Goal: Check status: Check status

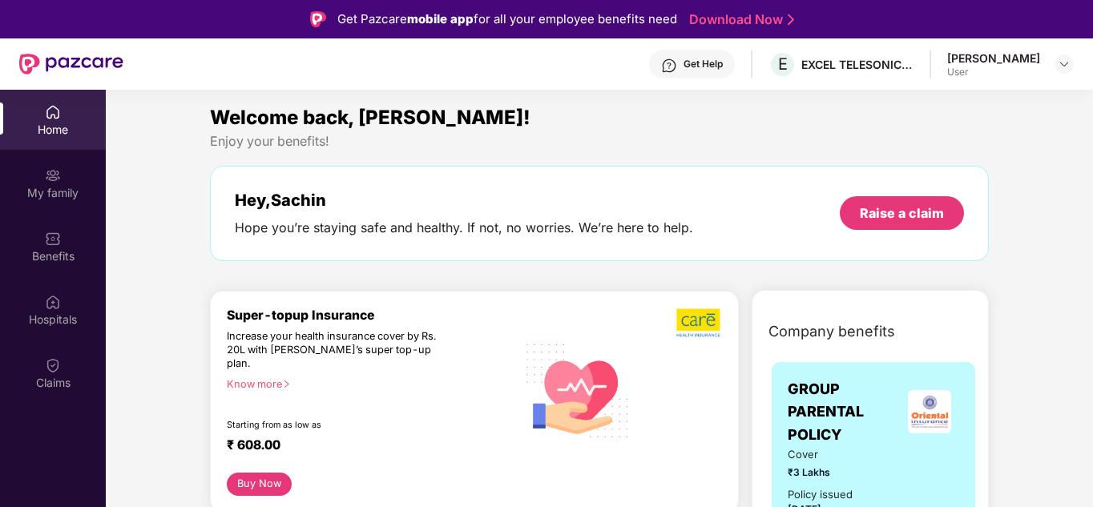
scroll to position [2404, 0]
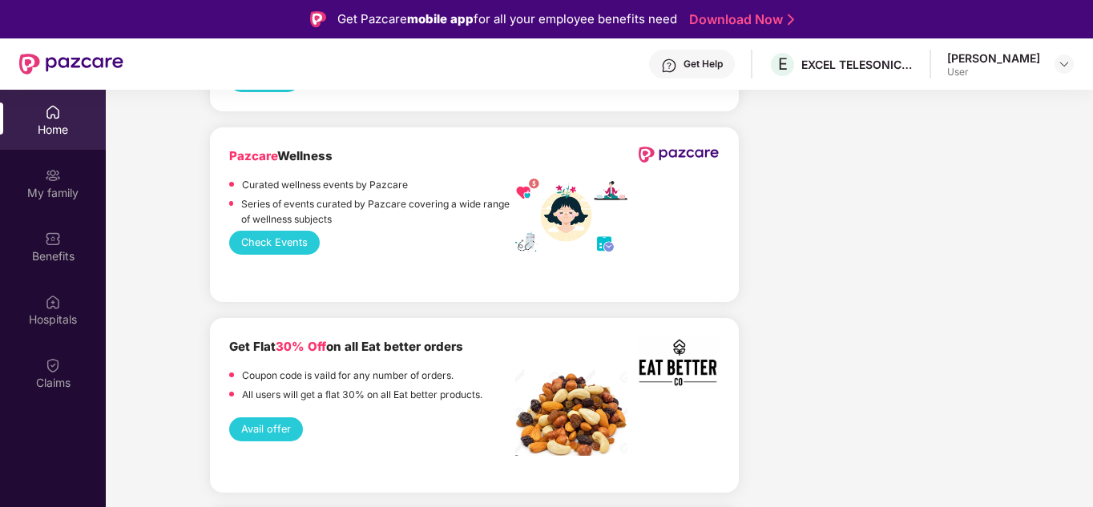
click at [42, 115] on div "Home" at bounding box center [53, 120] width 106 height 60
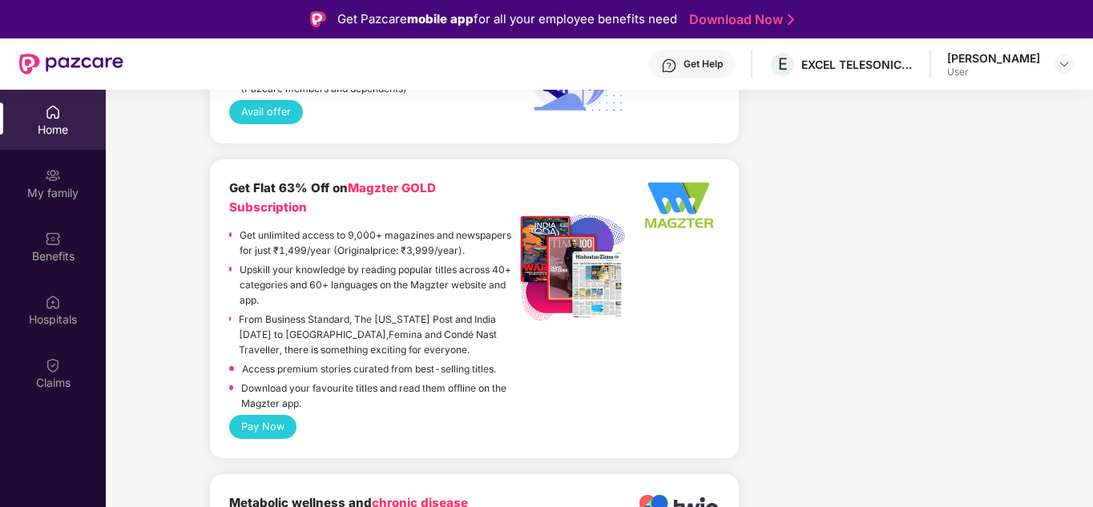
scroll to position [1683, 0]
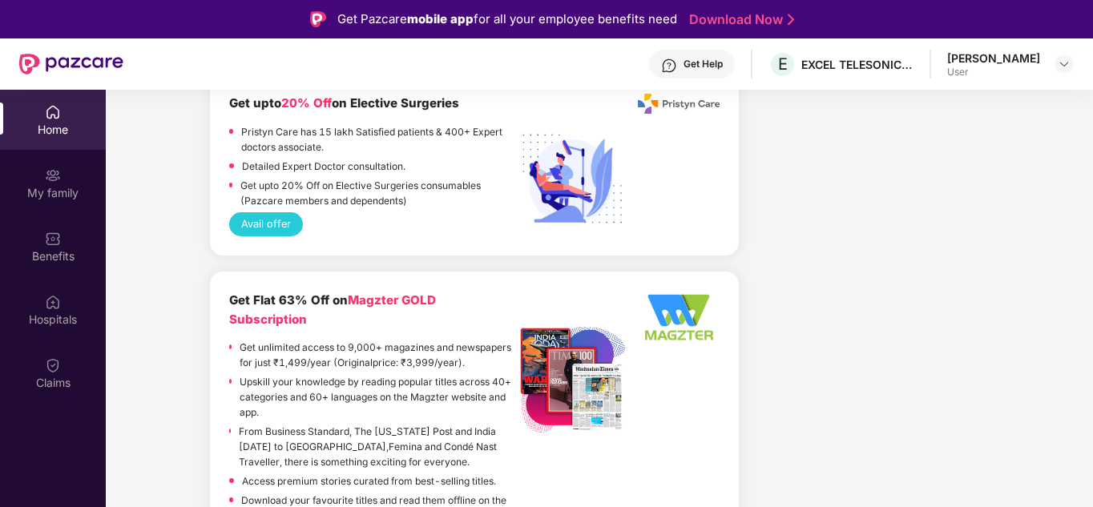
click at [80, 113] on div "Home" at bounding box center [53, 120] width 106 height 60
click at [33, 189] on div "My family" at bounding box center [53, 193] width 106 height 16
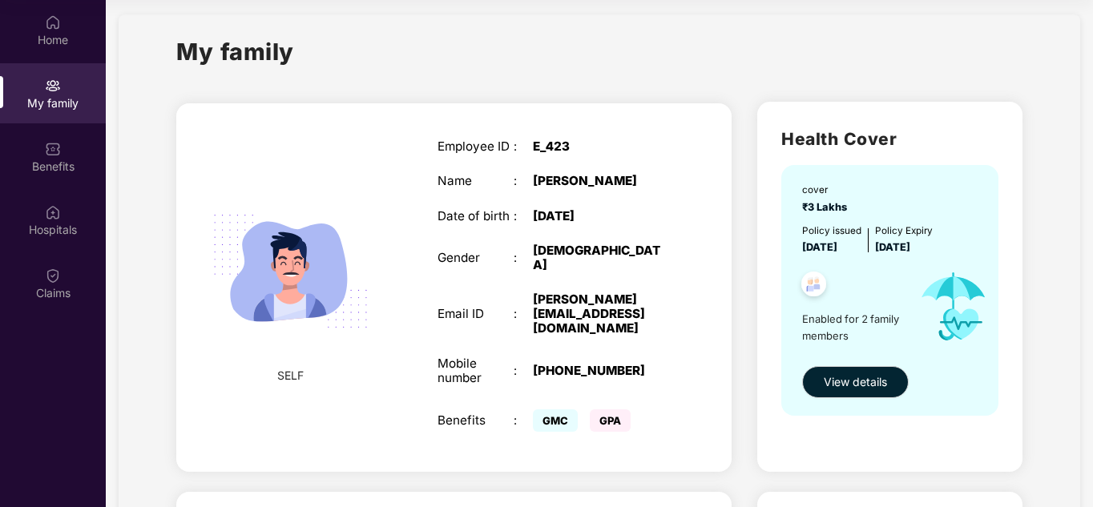
scroll to position [0, 0]
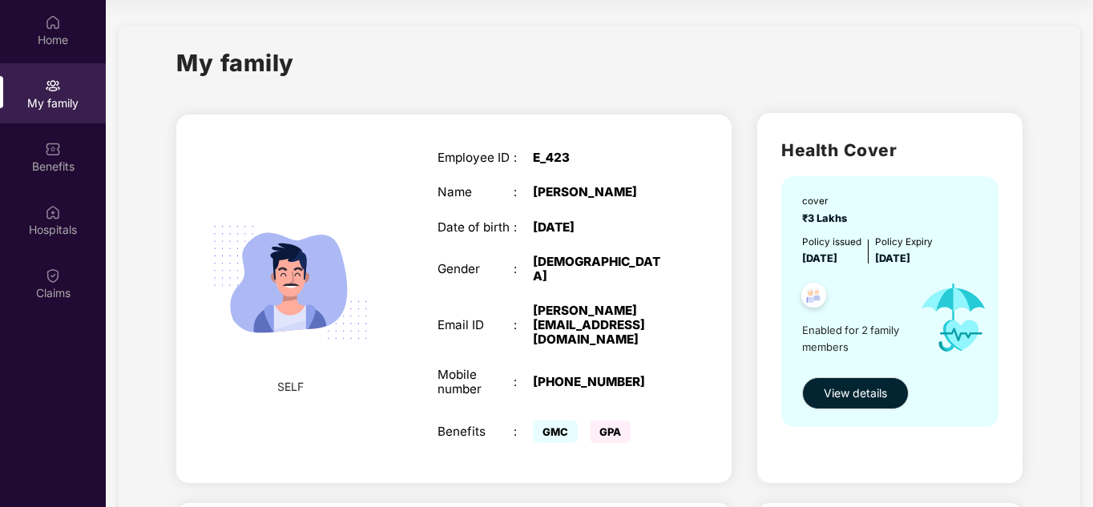
drag, startPoint x: 175, startPoint y: 61, endPoint x: 323, endPoint y: 62, distance: 147.4
click at [323, 62] on div "My family" at bounding box center [599, 72] width 846 height 55
click at [77, 28] on div "Home" at bounding box center [53, 30] width 106 height 60
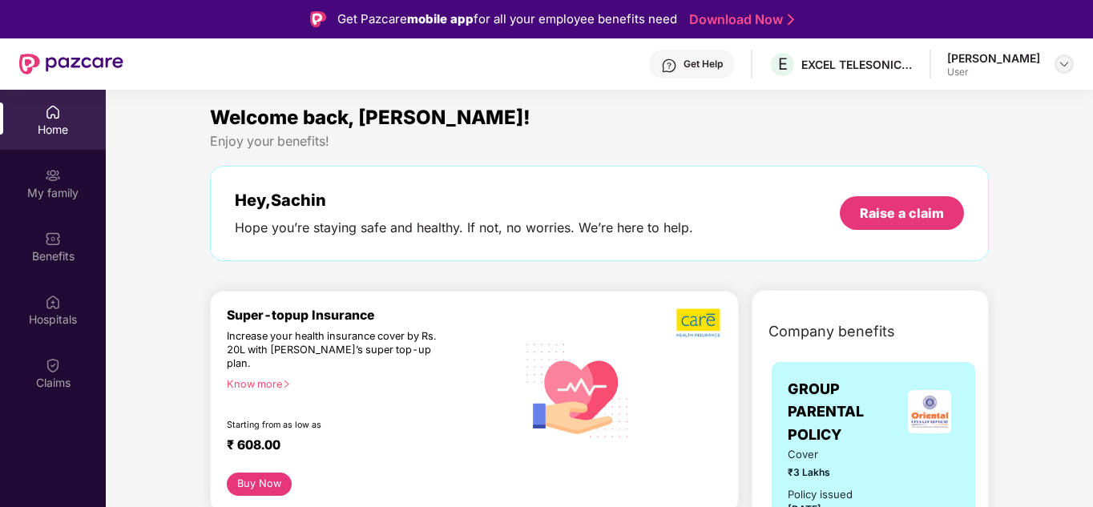
click at [1065, 67] on img at bounding box center [1064, 64] width 13 height 13
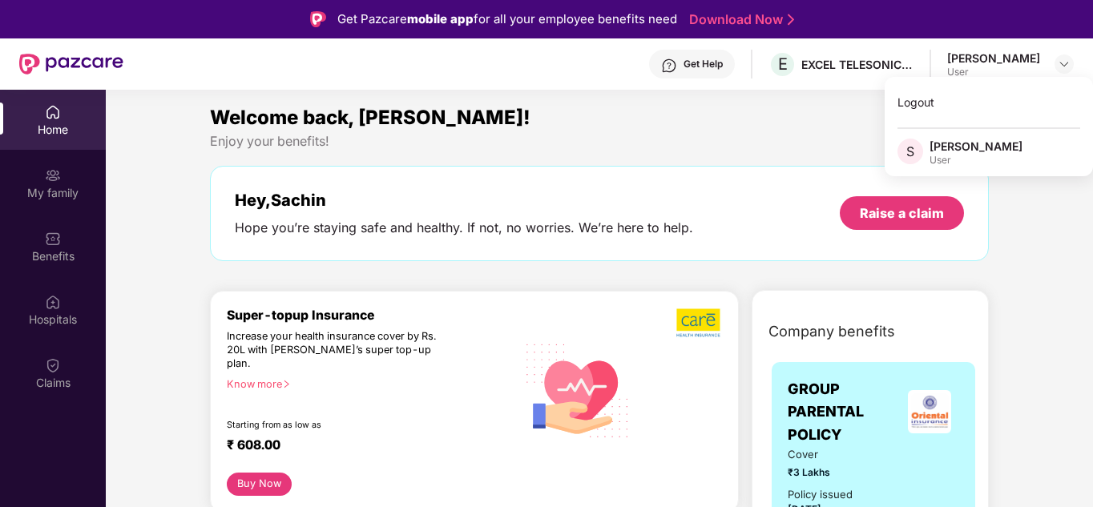
click at [706, 141] on div "Enjoy your benefits!" at bounding box center [599, 141] width 779 height 17
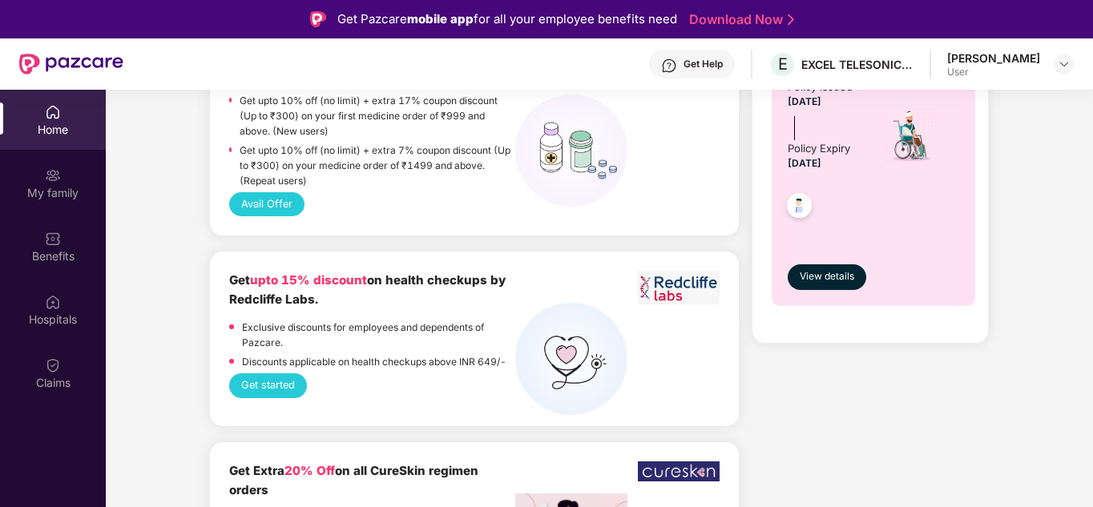
scroll to position [961, 0]
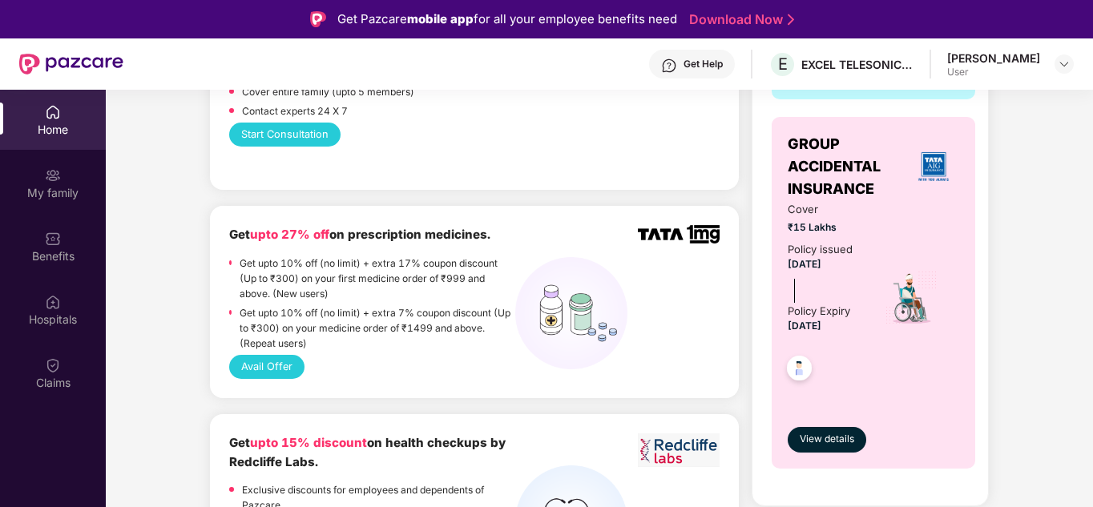
click at [49, 136] on div "Home" at bounding box center [53, 130] width 106 height 16
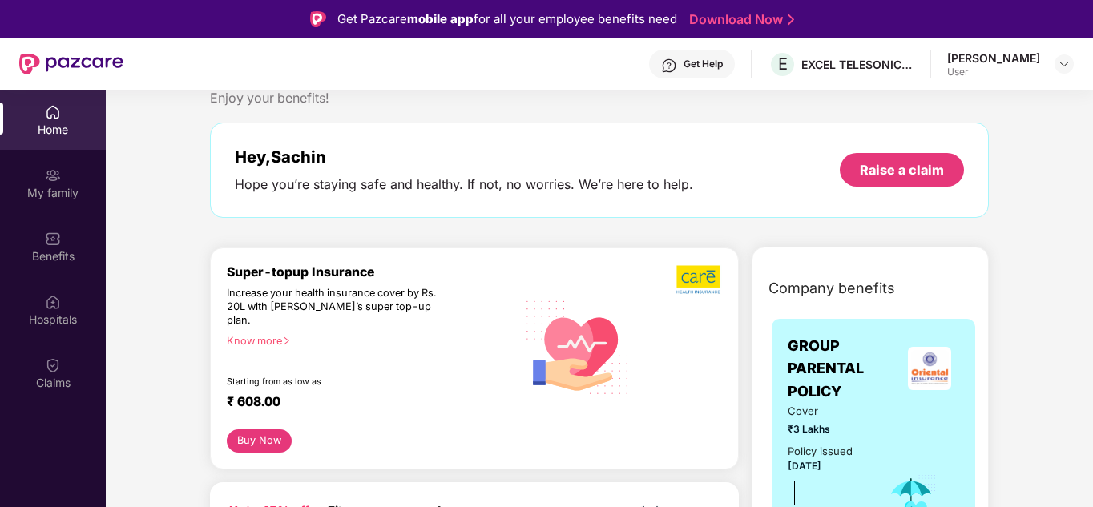
scroll to position [0, 0]
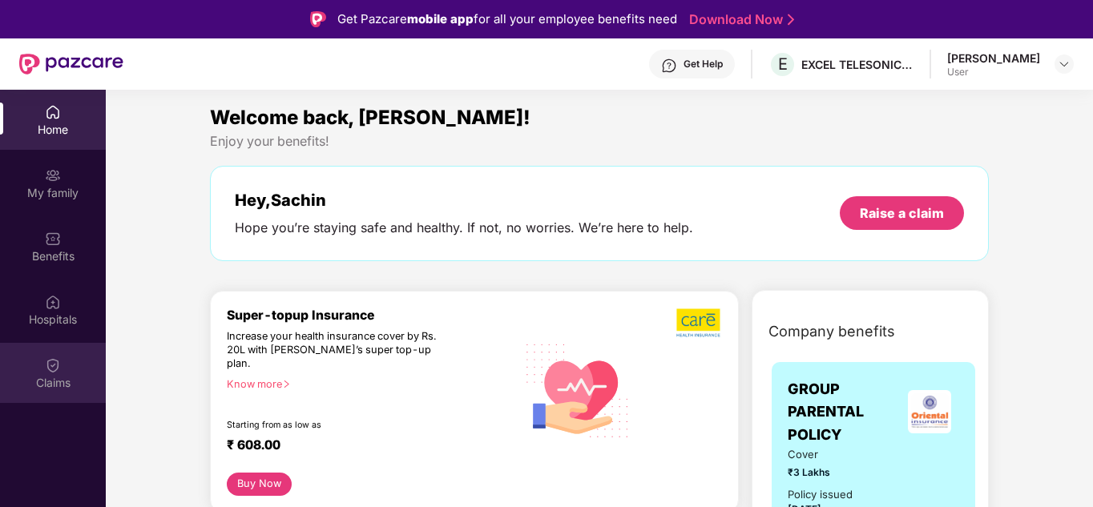
click at [50, 387] on div "Claims" at bounding box center [53, 383] width 106 height 16
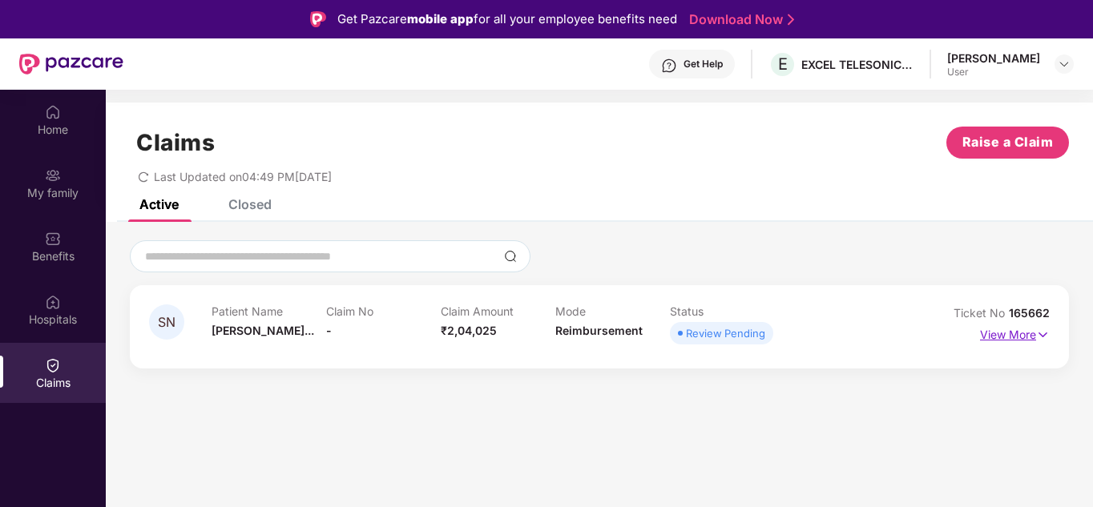
click at [1042, 334] on img at bounding box center [1043, 335] width 14 height 18
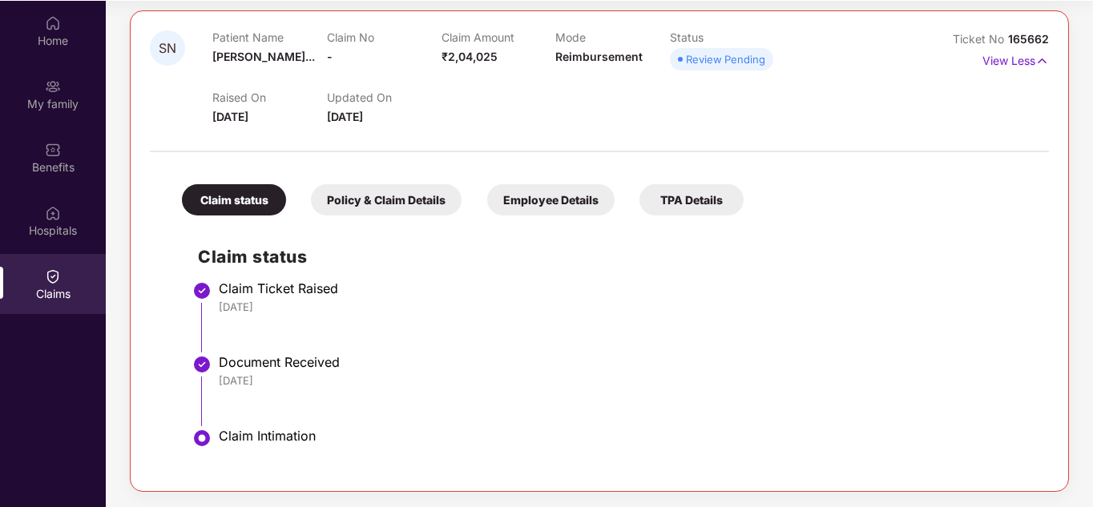
scroll to position [90, 0]
click at [378, 203] on div "Policy & Claim Details" at bounding box center [386, 198] width 151 height 31
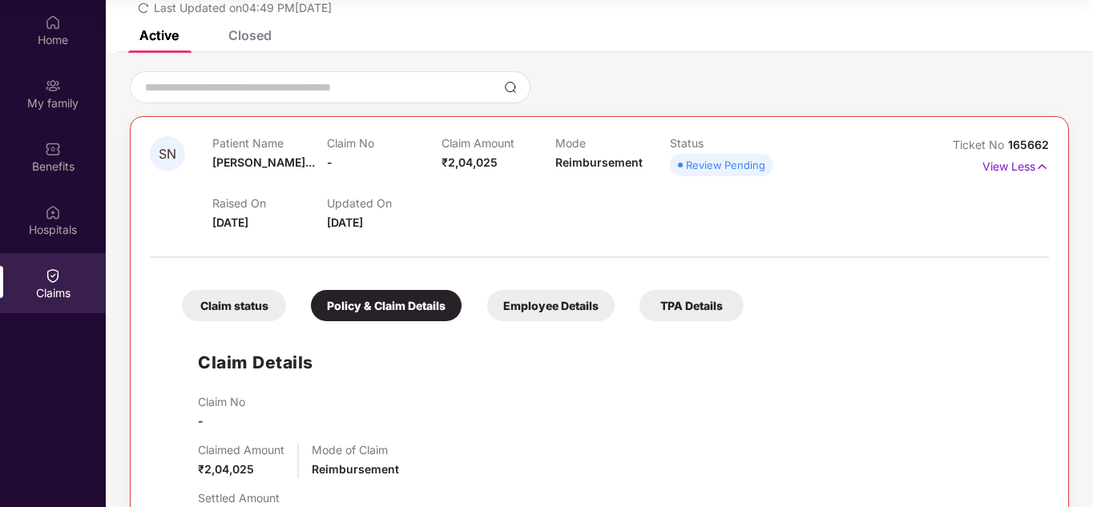
scroll to position [0, 0]
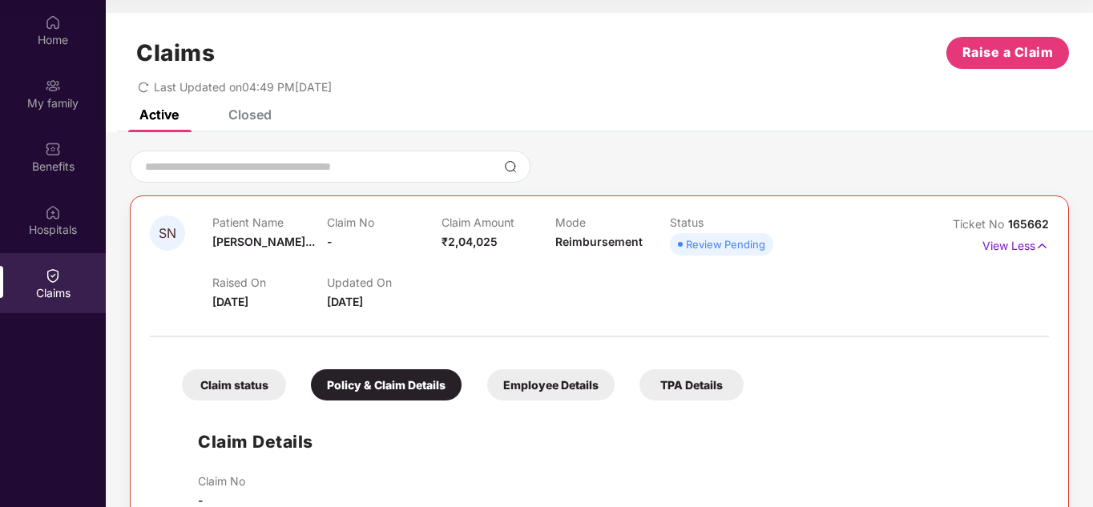
click at [536, 381] on div "Employee Details" at bounding box center [550, 384] width 127 height 31
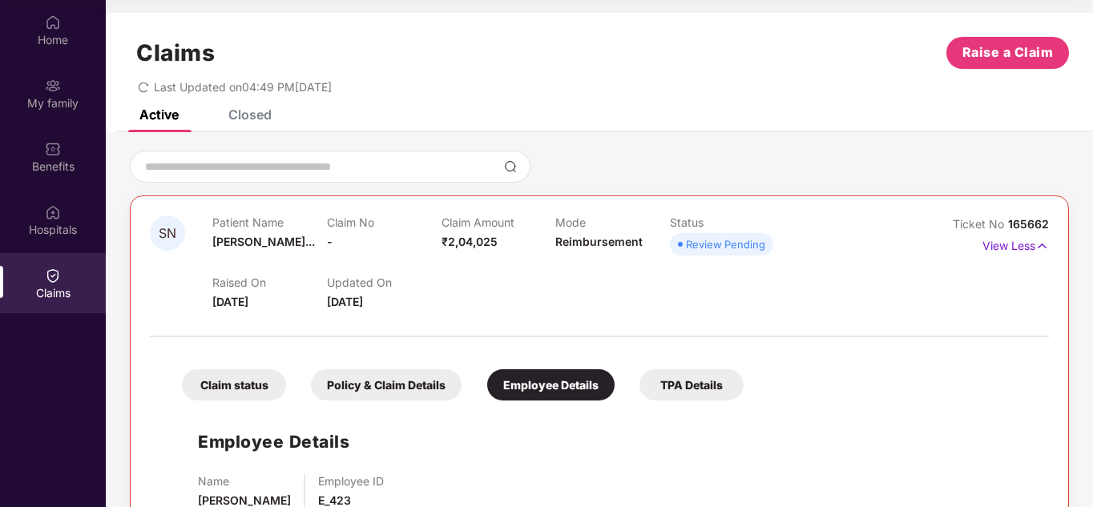
scroll to position [51, 0]
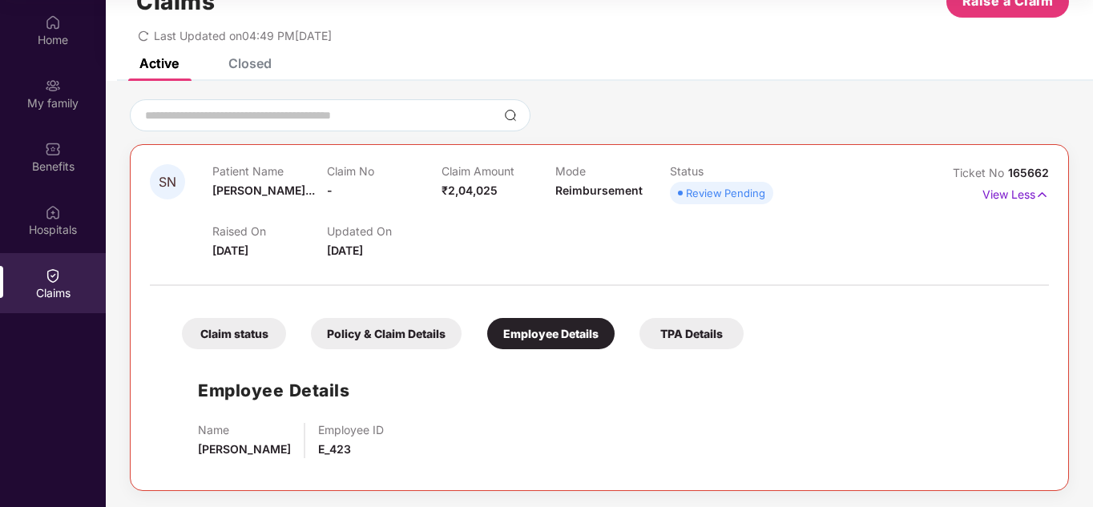
click at [669, 338] on div "TPA Details" at bounding box center [691, 333] width 104 height 31
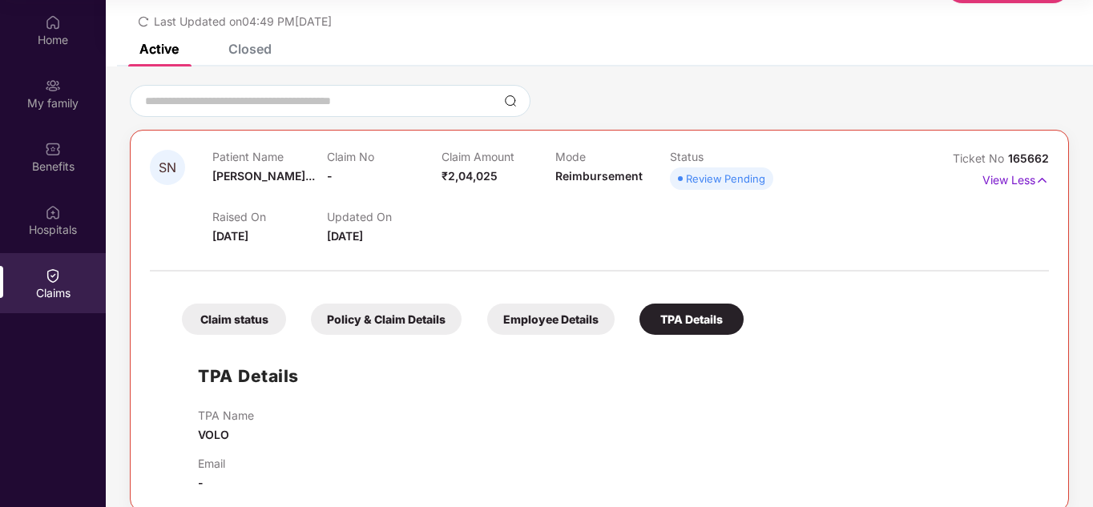
scroll to position [87, 0]
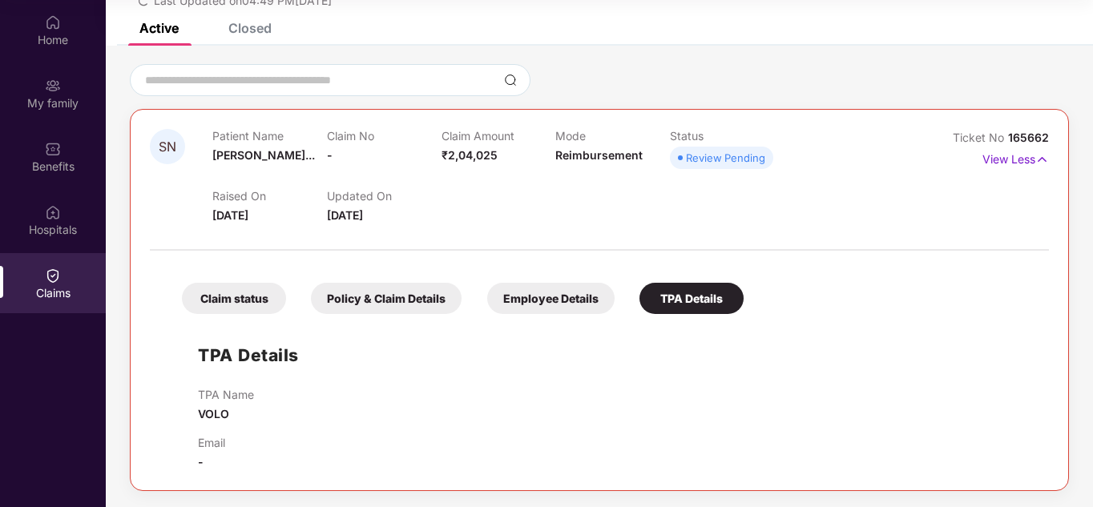
click at [279, 159] on span "[PERSON_NAME]..." at bounding box center [263, 155] width 103 height 14
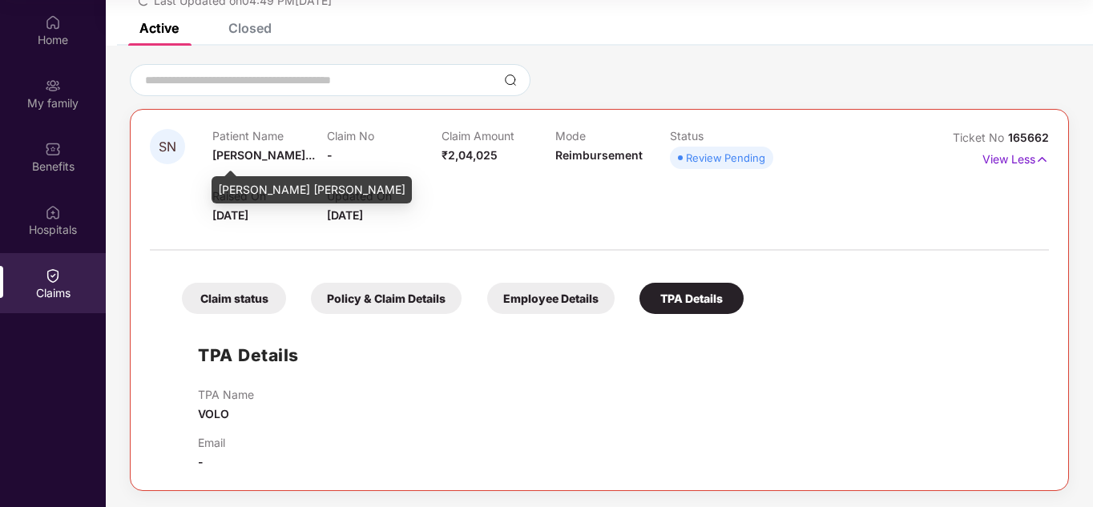
click at [347, 151] on div "Claim No -" at bounding box center [384, 151] width 115 height 44
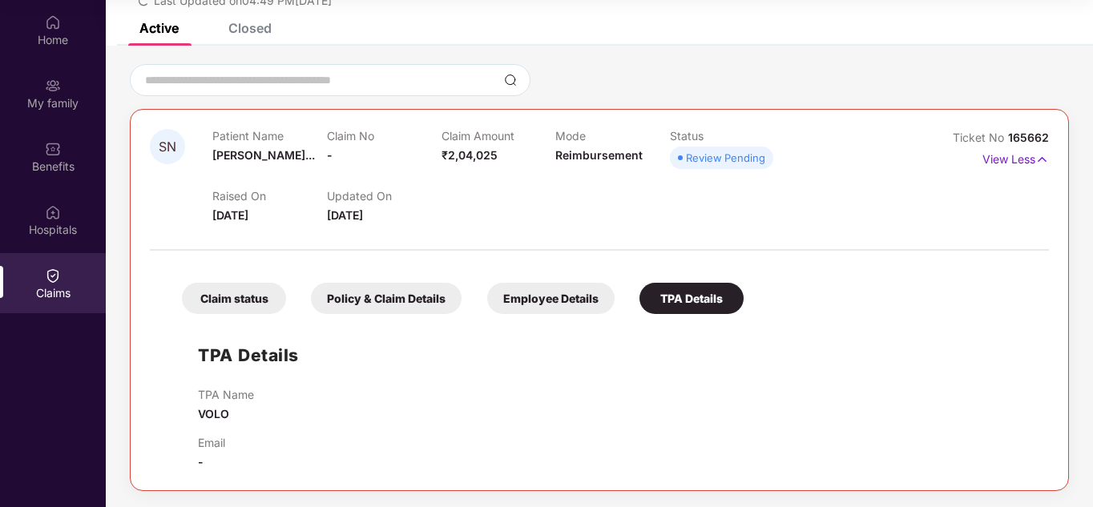
click at [324, 155] on div "Patient Name [PERSON_NAME]..." at bounding box center [269, 151] width 115 height 44
click at [340, 154] on div "Claim No -" at bounding box center [384, 151] width 115 height 44
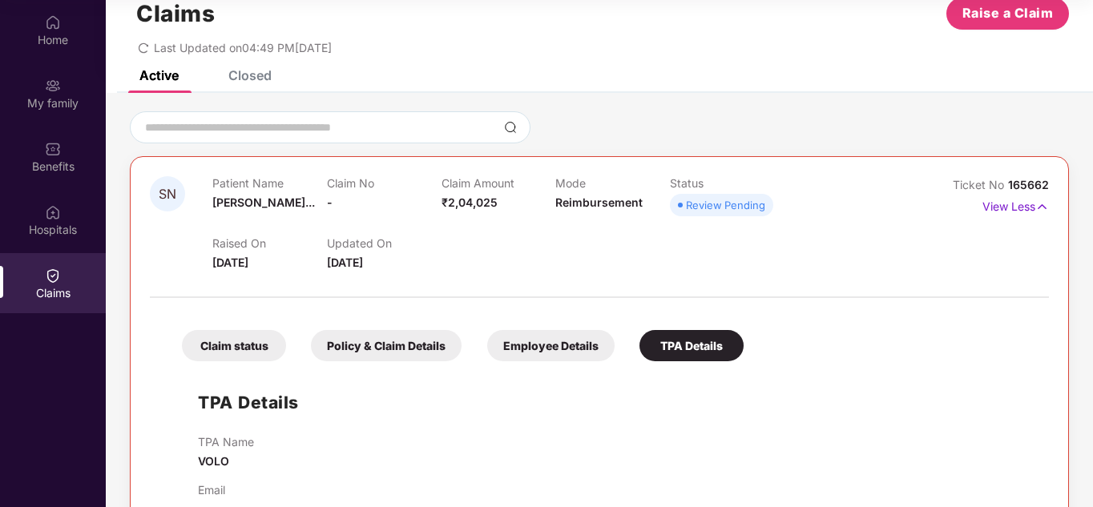
scroll to position [0, 0]
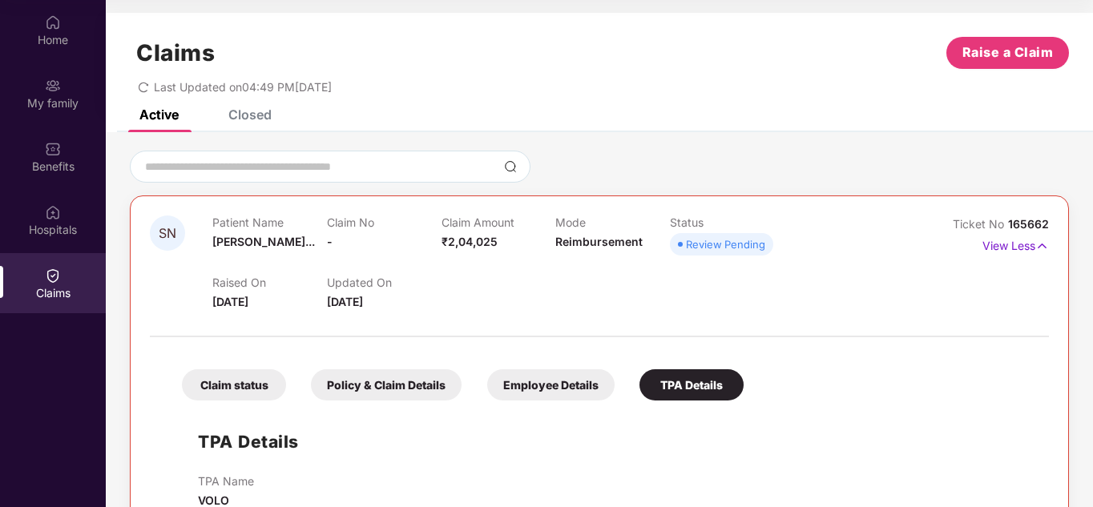
click at [239, 111] on div "Closed" at bounding box center [249, 115] width 43 height 16
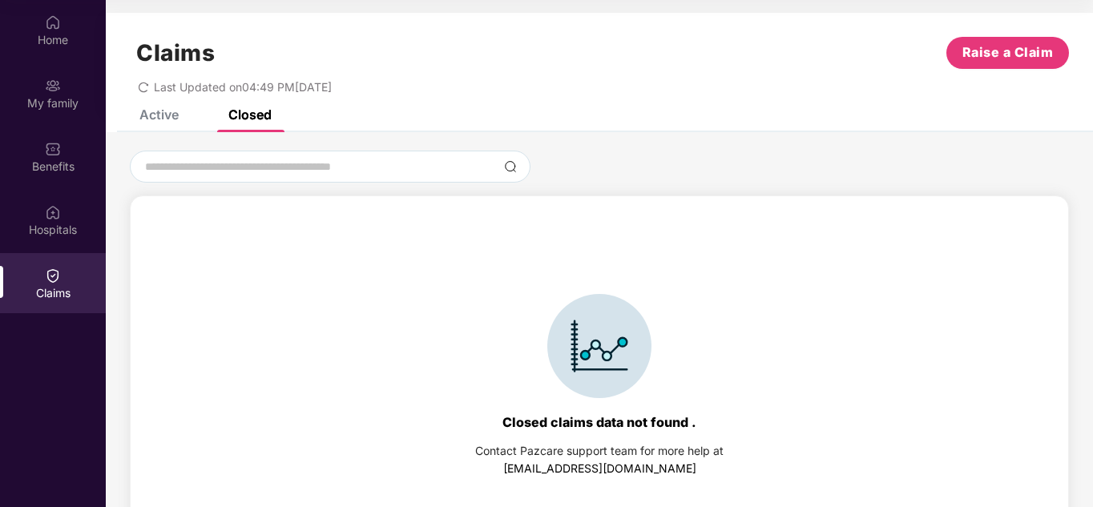
click at [169, 124] on div "Active" at bounding box center [146, 114] width 63 height 35
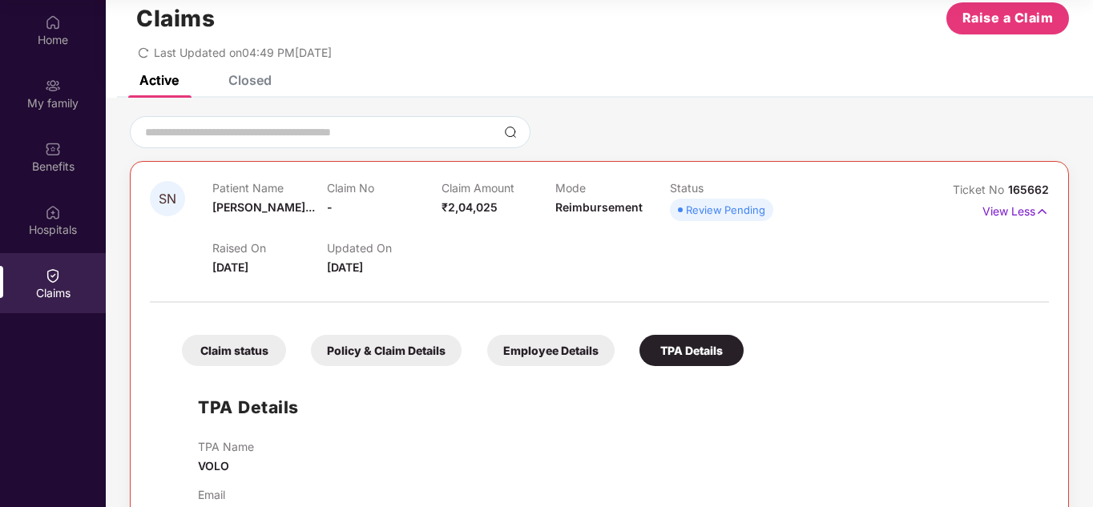
scroll to position [87, 0]
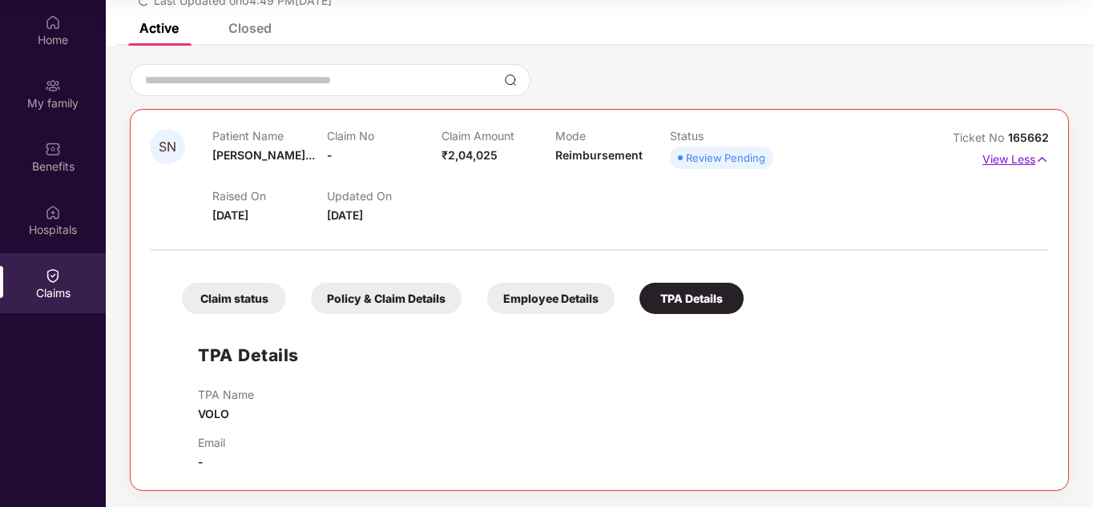
click at [1043, 160] on img at bounding box center [1042, 160] width 14 height 18
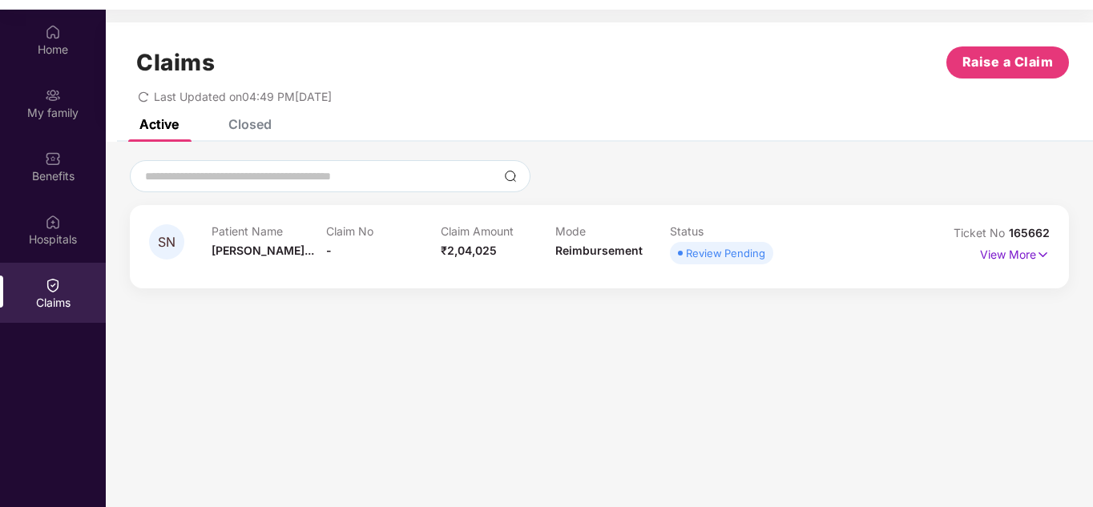
scroll to position [0, 0]
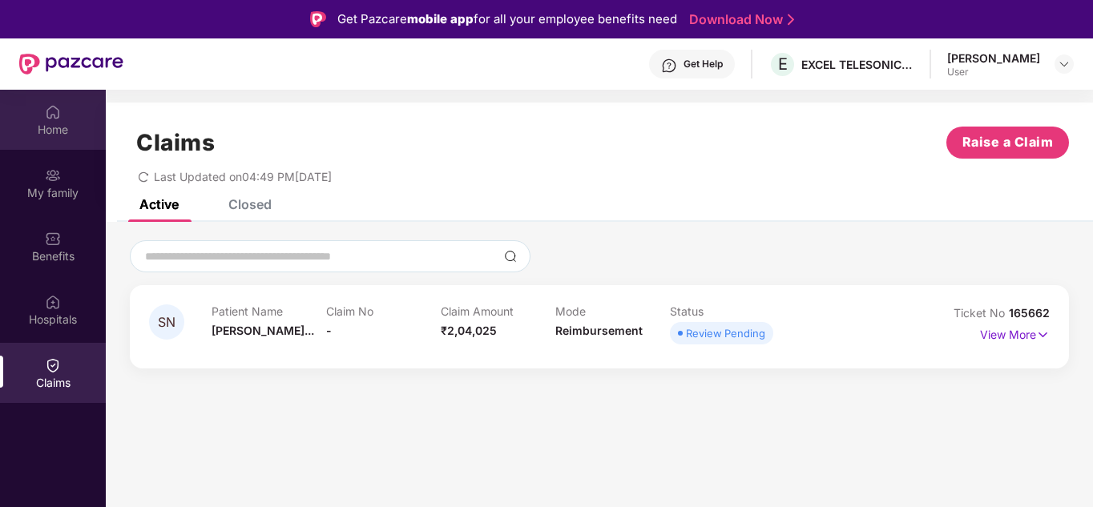
click at [67, 123] on div "Home" at bounding box center [53, 130] width 106 height 16
